Goal: Transaction & Acquisition: Purchase product/service

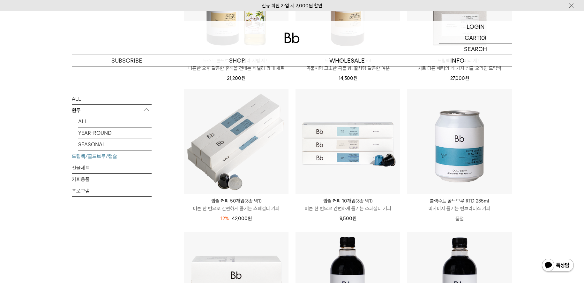
scroll to position [212, 0]
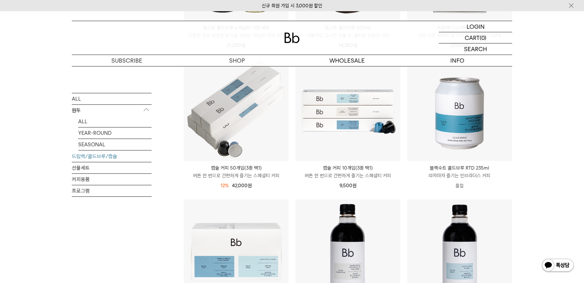
click at [89, 158] on link "드립백/콜드브루/캡슐" at bounding box center [112, 155] width 80 height 11
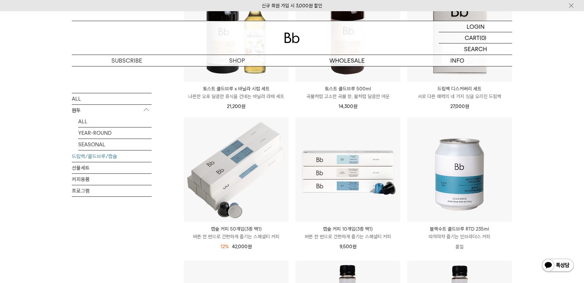
scroll to position [41, 0]
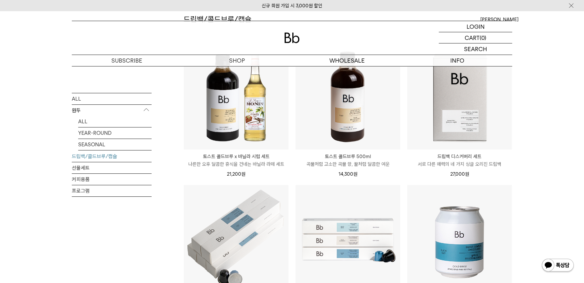
scroll to position [50, 0]
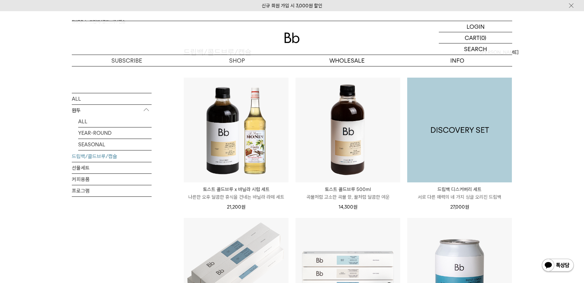
click at [442, 150] on img at bounding box center [459, 129] width 105 height 105
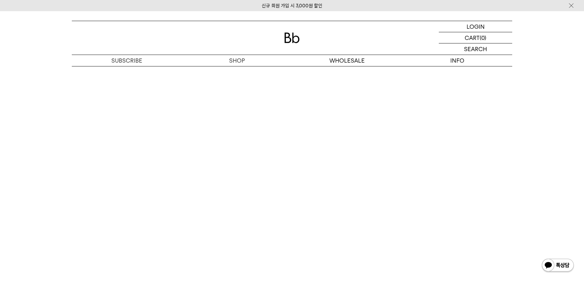
scroll to position [1449, 0]
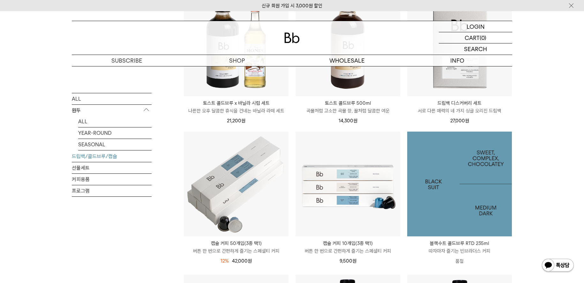
scroll to position [141, 0]
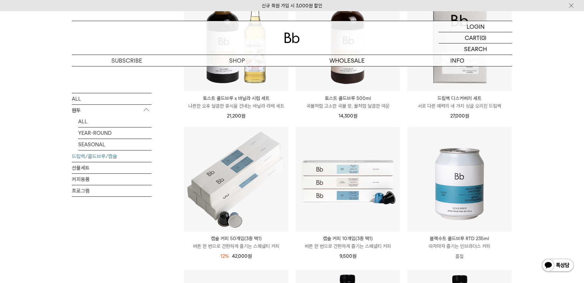
click at [546, 188] on div "SHOP 드립백/콜드브루/캡슐 ALL 원두 ALL YEAR-ROUND SEASONAL 드립백/콜드브루/캡슐 선물세트 커피용품 프로그램 드립백/…" at bounding box center [292, 269] width 584 height 688
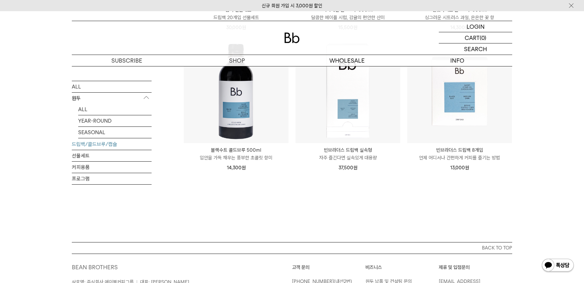
scroll to position [517, 0]
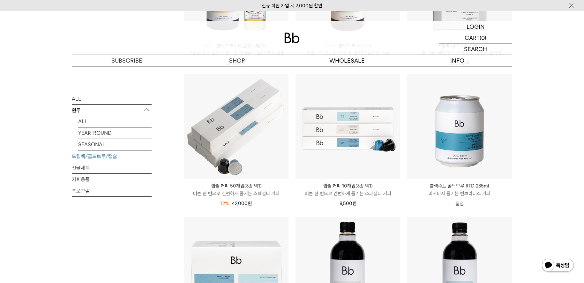
scroll to position [0, 0]
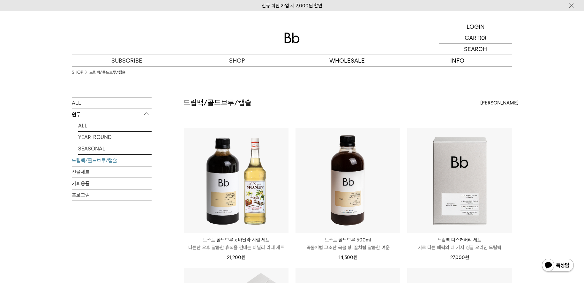
click at [0, 0] on img at bounding box center [0, 0] width 0 height 0
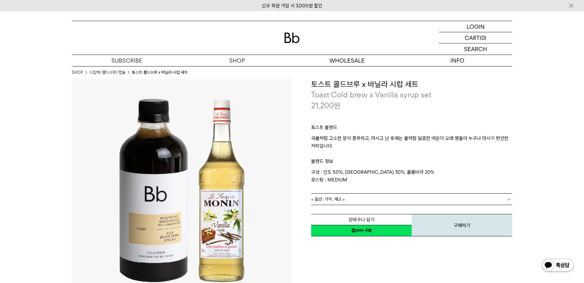
click at [385, 201] on link "= 옵션 : 가격 : 재고 =" at bounding box center [411, 198] width 201 height 11
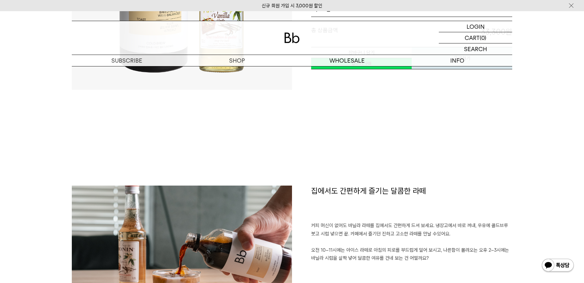
scroll to position [242, 0]
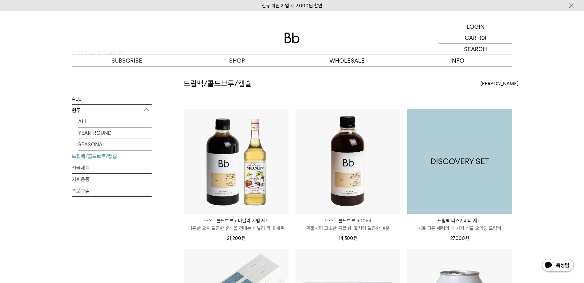
scroll to position [37, 0]
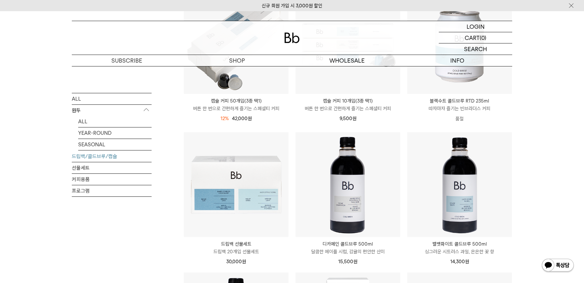
scroll to position [292, 0]
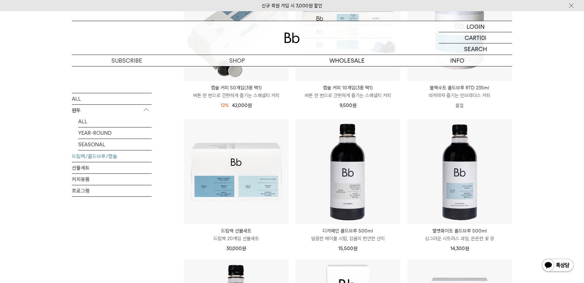
click at [404, 151] on li "벨벳화이트 콜드브루 500ml Cold Brew | Velvet White 싱그러운 시트러스 과일, 은은한 꽃 향 14,300 원" at bounding box center [459, 189] width 112 height 140
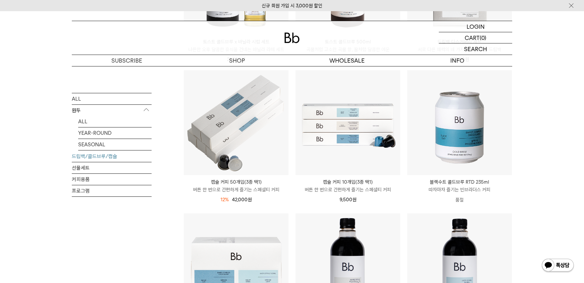
scroll to position [34, 0]
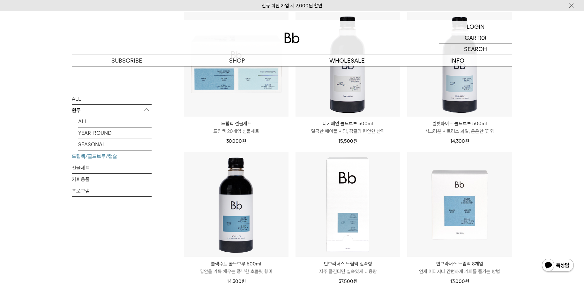
scroll to position [300, 0]
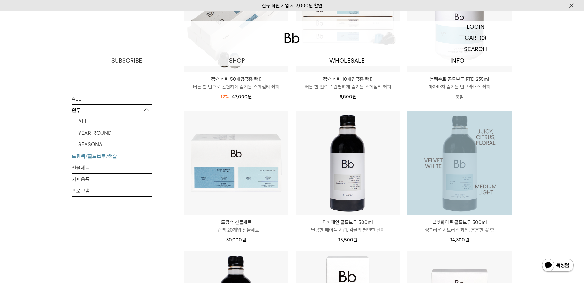
click at [534, 164] on div "SHOP 드립백/콜드브루/캡슐 ALL 원두 ALL YEAR-ROUND SEASONAL 드립백/콜드브루/캡슐 선물세트 커피용품 프로그램 드립백/…" at bounding box center [292, 110] width 584 height 688
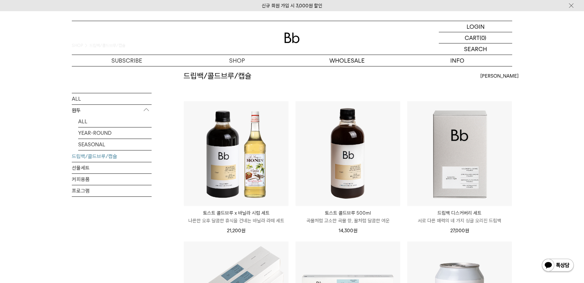
scroll to position [0, 0]
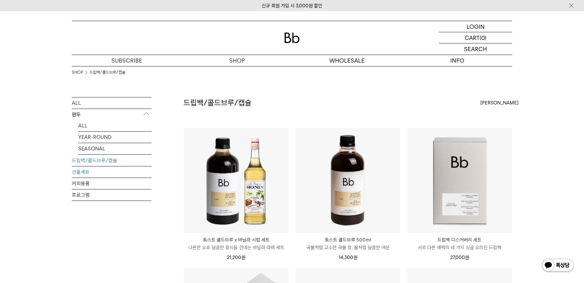
click at [76, 169] on link "선물세트" at bounding box center [112, 171] width 80 height 11
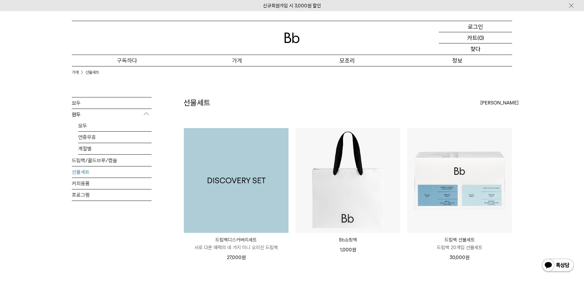
click at [244, 177] on img at bounding box center [236, 180] width 105 height 105
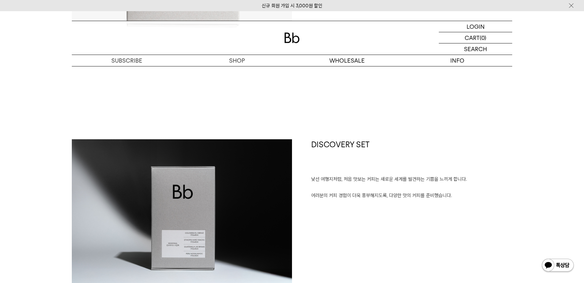
scroll to position [522, 0]
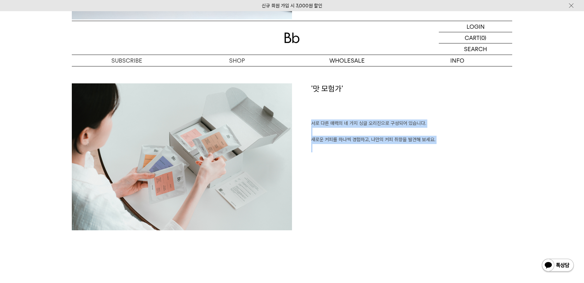
drag, startPoint x: 313, startPoint y: 127, endPoint x: 414, endPoint y: 157, distance: 105.9
click at [409, 154] on div "'맛 모험가' 서로 다른 매력의 네 가지 싱글 오리진으로 구성되어 있습니다. 새로운 커피를 하나씩 경험하고, 나만의 커피 취향을 발견해 보세요." at bounding box center [402, 156] width 220 height 147
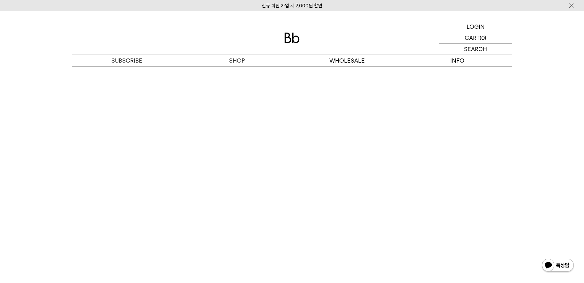
scroll to position [1747, 0]
click at [404, 89] on link "저널" at bounding box center [457, 93] width 110 height 11
